Goal: Information Seeking & Learning: Learn about a topic

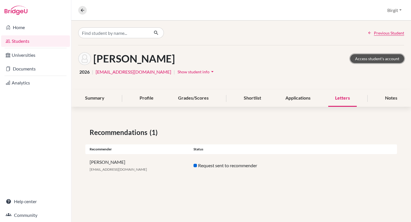
click at [383, 57] on link "Access student's account" at bounding box center [377, 58] width 54 height 9
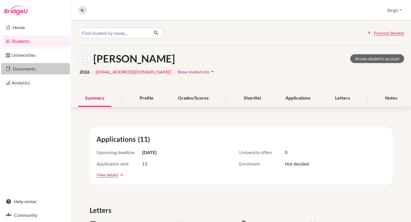
click at [23, 65] on link "Documents" at bounding box center [35, 68] width 69 height 11
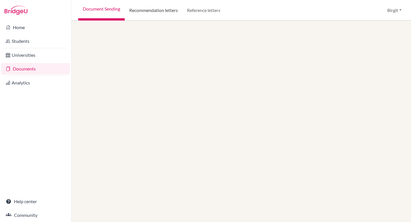
click at [147, 5] on link "Recommendation letters" at bounding box center [154, 10] width 58 height 21
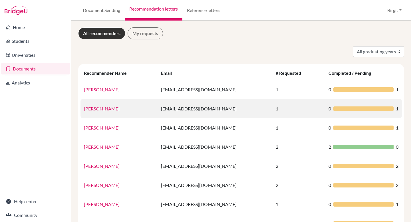
click at [116, 109] on link "Helswind Brockmeyer" at bounding box center [102, 108] width 36 height 5
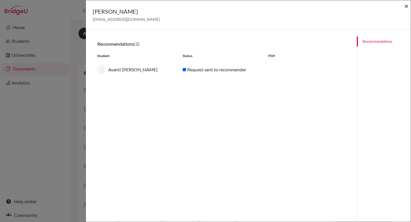
click at [407, 6] on span "×" at bounding box center [407, 6] width 4 height 8
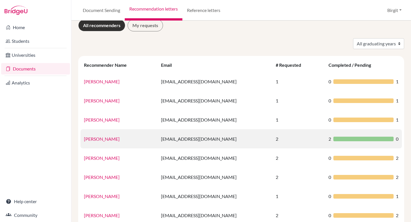
scroll to position [37, 0]
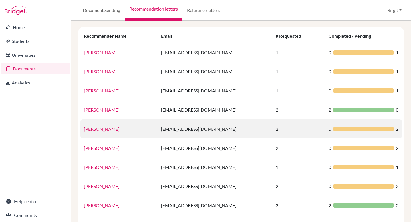
click at [93, 130] on link "[PERSON_NAME]" at bounding box center [102, 128] width 36 height 5
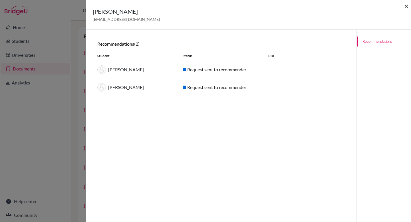
click at [406, 5] on span "×" at bounding box center [407, 6] width 4 height 8
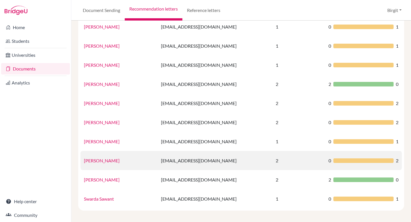
scroll to position [65, 0]
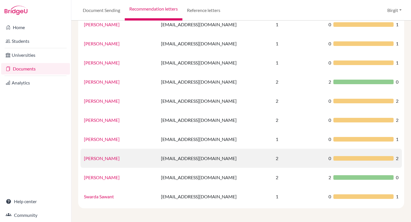
click at [106, 158] on link "Sarah Montague" at bounding box center [102, 158] width 36 height 5
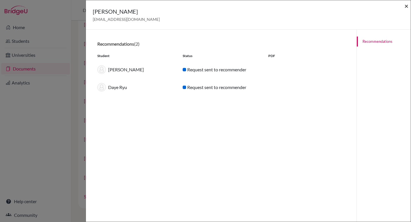
click at [407, 5] on span "×" at bounding box center [407, 6] width 4 height 8
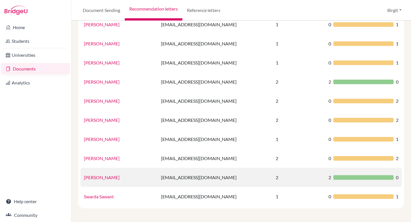
click at [104, 175] on link "Stephanie Holt" at bounding box center [102, 177] width 36 height 5
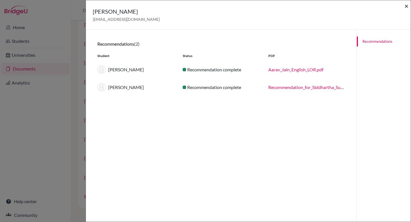
click at [408, 6] on span "×" at bounding box center [407, 6] width 4 height 8
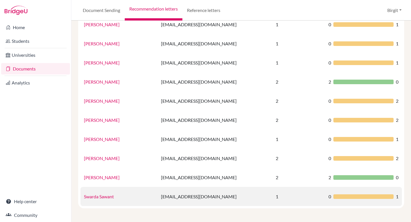
click at [97, 197] on link "Swarda Sawant" at bounding box center [99, 196] width 30 height 5
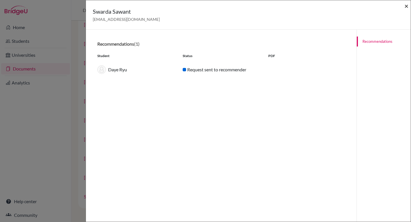
click at [406, 8] on span "×" at bounding box center [407, 6] width 4 height 8
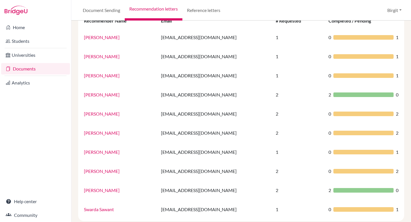
scroll to position [0, 0]
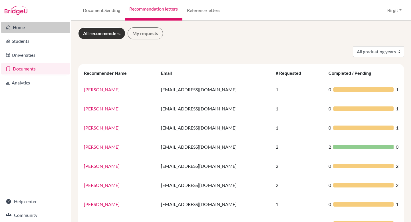
click at [29, 23] on link "Home" at bounding box center [35, 27] width 69 height 11
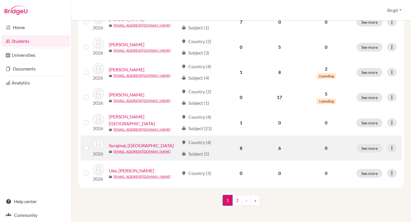
scroll to position [431, 0]
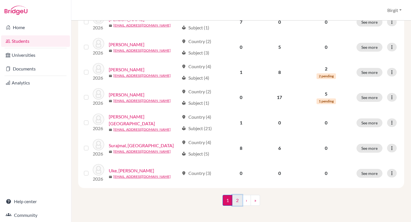
click at [238, 198] on link "2" at bounding box center [237, 200] width 10 height 11
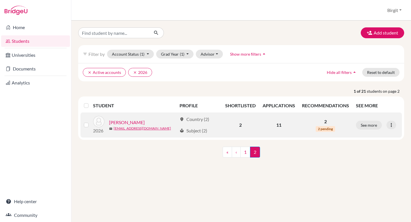
click at [129, 123] on link "[PERSON_NAME]" at bounding box center [127, 122] width 36 height 7
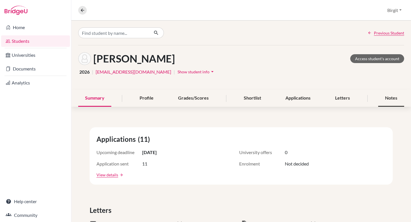
click at [388, 99] on div "Notes" at bounding box center [391, 98] width 26 height 17
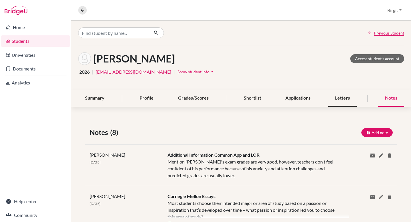
click at [338, 97] on div "Letters" at bounding box center [342, 98] width 29 height 17
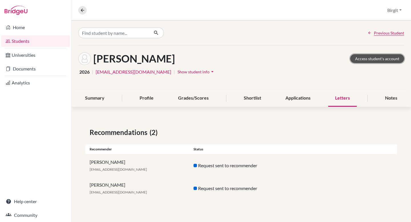
click at [385, 59] on link "Access student's account" at bounding box center [377, 58] width 54 height 9
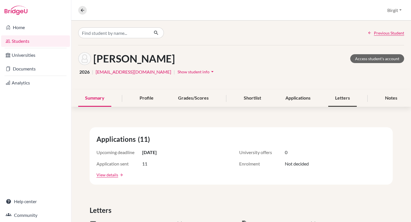
click at [331, 98] on div "Letters" at bounding box center [342, 98] width 29 height 17
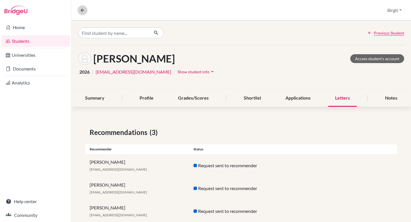
click at [81, 11] on icon at bounding box center [82, 10] width 5 height 5
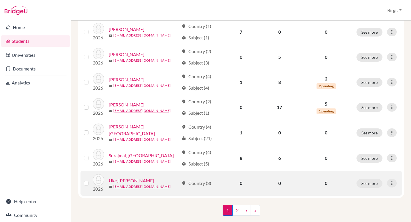
scroll to position [431, 0]
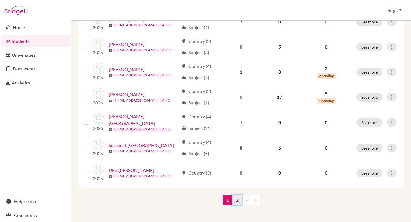
click at [234, 198] on link "2" at bounding box center [237, 200] width 10 height 11
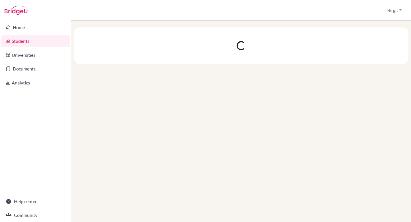
scroll to position [0, 0]
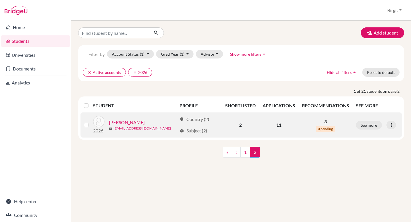
click at [133, 121] on link "[PERSON_NAME]" at bounding box center [127, 122] width 36 height 7
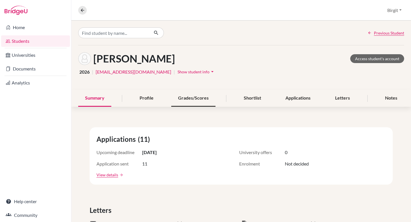
click at [183, 99] on div "Grades/Scores" at bounding box center [193, 98] width 44 height 17
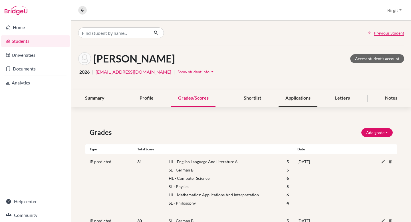
click at [288, 98] on div "Applications" at bounding box center [298, 98] width 39 height 17
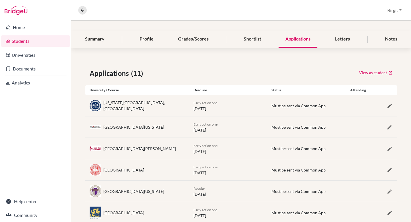
scroll to position [181, 0]
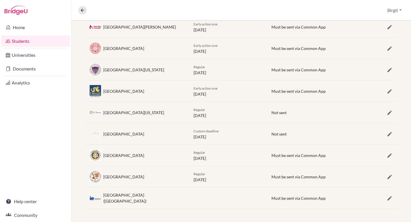
drag, startPoint x: 105, startPoint y: 134, endPoint x: 136, endPoint y: 134, distance: 31.7
click at [137, 134] on div "[GEOGRAPHIC_DATA]" at bounding box center [137, 133] width 104 height 11
click at [128, 134] on div "[GEOGRAPHIC_DATA]" at bounding box center [123, 134] width 41 height 6
click at [132, 135] on div "[GEOGRAPHIC_DATA]" at bounding box center [123, 134] width 41 height 6
